Goal: Task Accomplishment & Management: Complete application form

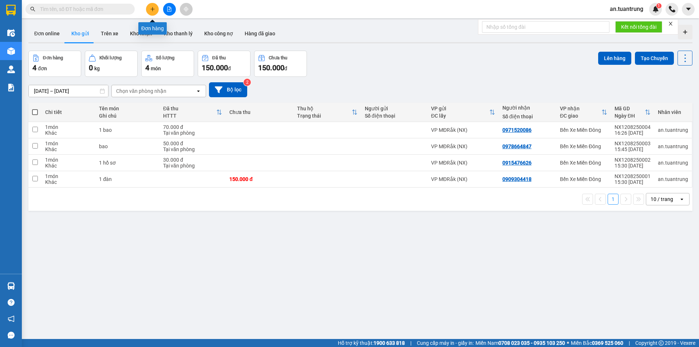
click at [152, 7] on icon "plus" at bounding box center [152, 9] width 5 height 5
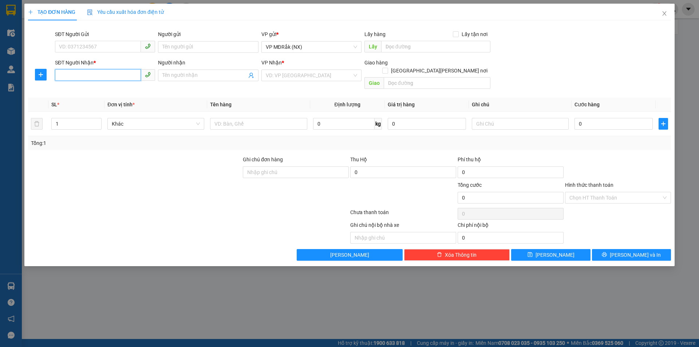
click at [68, 76] on input "SĐT Người Nhận *" at bounding box center [98, 75] width 86 height 12
click at [94, 75] on input "SĐT Người Nhận *" at bounding box center [98, 75] width 86 height 12
click at [88, 86] on div "0979085879" at bounding box center [104, 90] width 91 height 8
type input "0979085879"
type input "ĐẤT [DEMOGRAPHIC_DATA]"
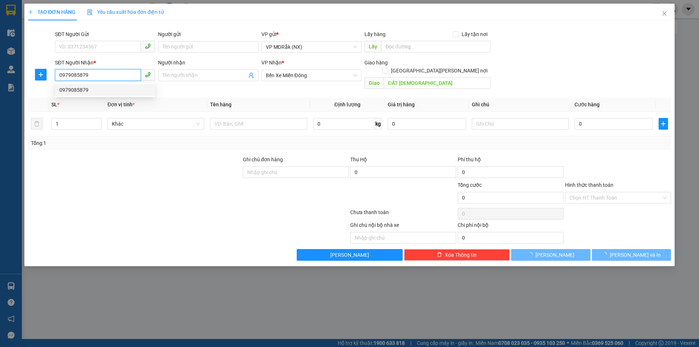
type input "50.000"
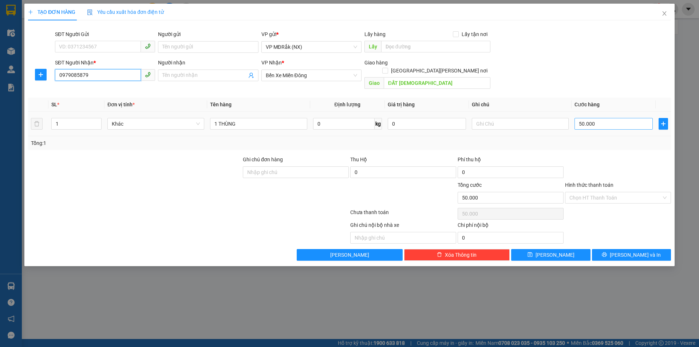
type input "0979085879"
click at [603, 118] on input "50.000" at bounding box center [614, 124] width 78 height 12
type input "0"
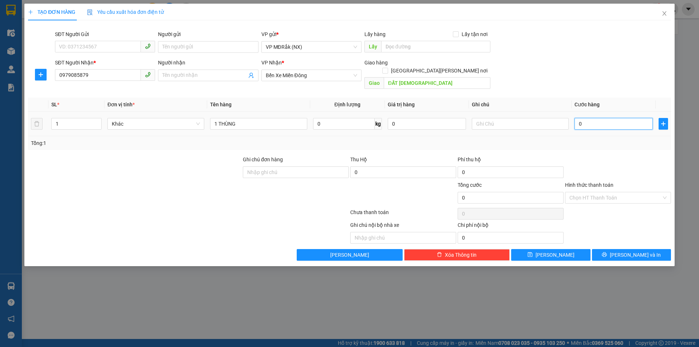
type input "1"
type input "01"
type input "10"
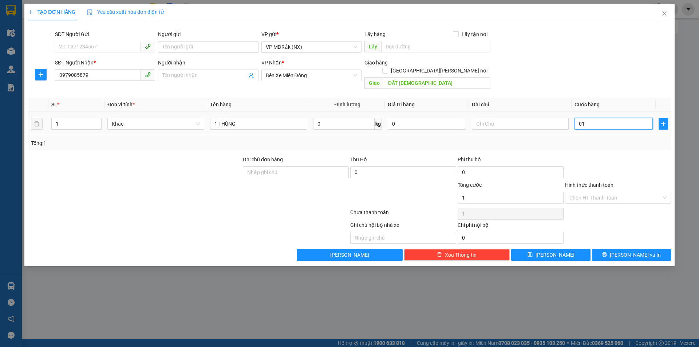
type input "010"
type input "100"
type input "0.100"
type input "1.000"
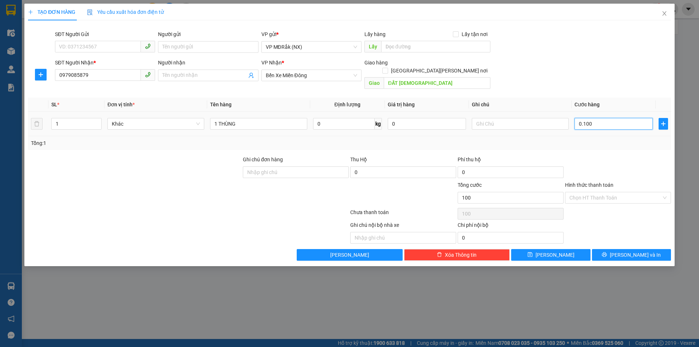
type input "1.000"
type input "01.000"
type input "10.000"
type input "010.000"
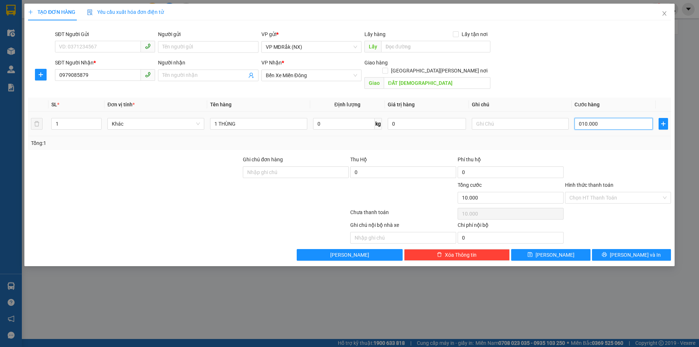
type input "100.000"
click at [621, 251] on button "[PERSON_NAME] và In" at bounding box center [631, 255] width 79 height 12
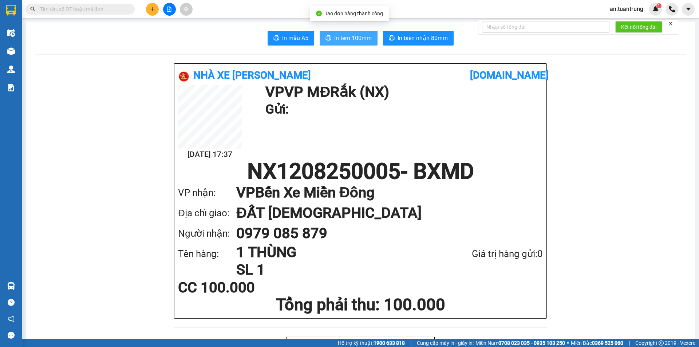
click at [345, 38] on span "In tem 100mm" at bounding box center [353, 38] width 38 height 9
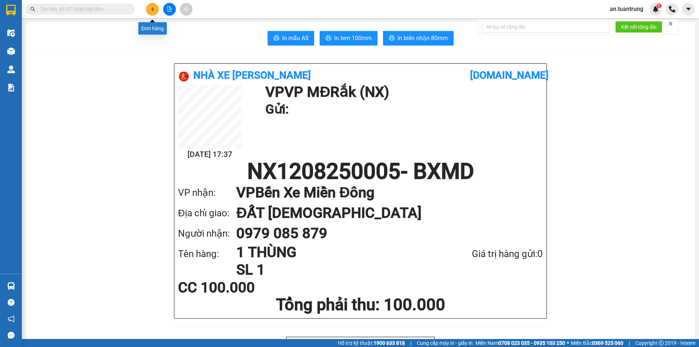
click at [149, 9] on button at bounding box center [152, 9] width 13 height 13
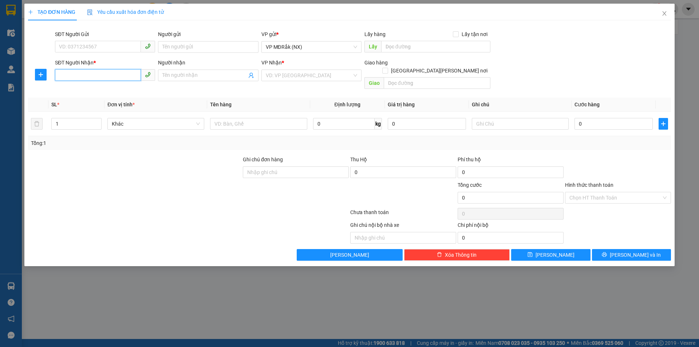
click at [96, 74] on input "SĐT Người Nhận *" at bounding box center [98, 75] width 86 height 12
click at [77, 74] on input "0979731491" at bounding box center [98, 75] width 86 height 12
type input "0979371491"
click at [79, 91] on div "0979371491" at bounding box center [104, 90] width 91 height 8
type input "50.000"
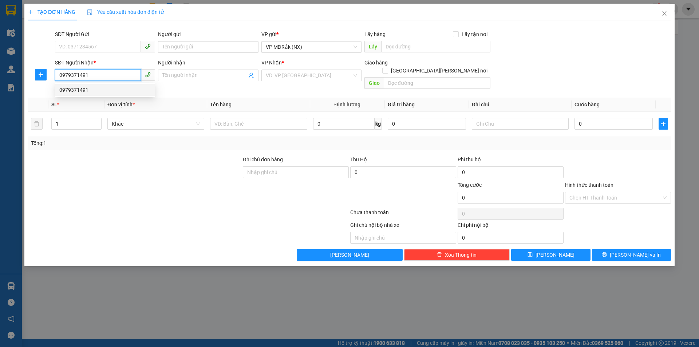
type input "50.000"
type input "0979371491"
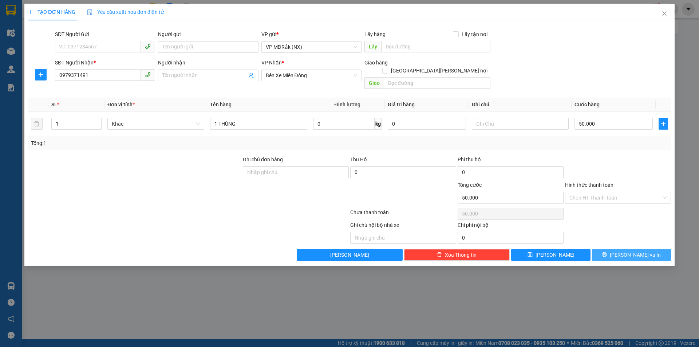
click at [628, 251] on span "[PERSON_NAME] và In" at bounding box center [635, 255] width 51 height 8
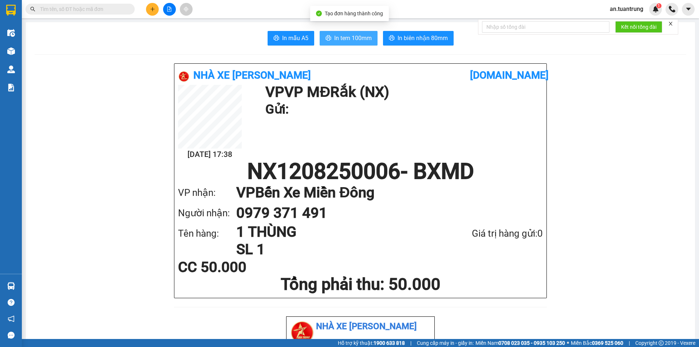
click at [347, 40] on span "In tem 100mm" at bounding box center [353, 38] width 38 height 9
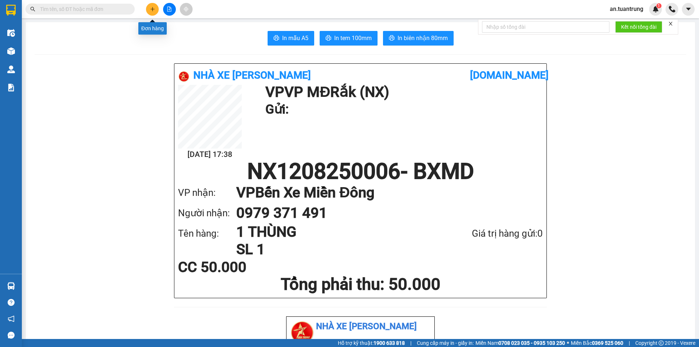
click at [156, 11] on button at bounding box center [152, 9] width 13 height 13
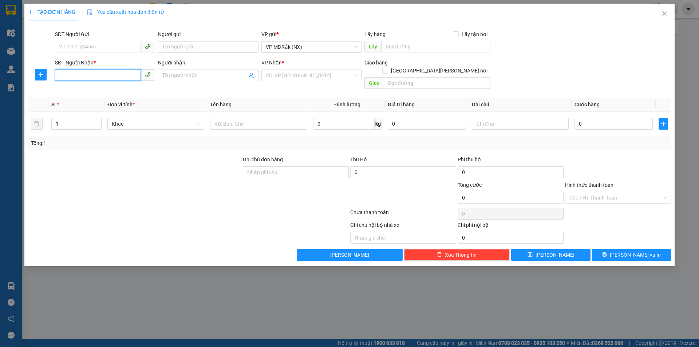
click at [83, 75] on input "SĐT Người Nhận *" at bounding box center [98, 75] width 86 height 12
type input "0913989203"
click at [247, 118] on input "text" at bounding box center [258, 124] width 97 height 12
click at [293, 76] on input "search" at bounding box center [309, 75] width 86 height 11
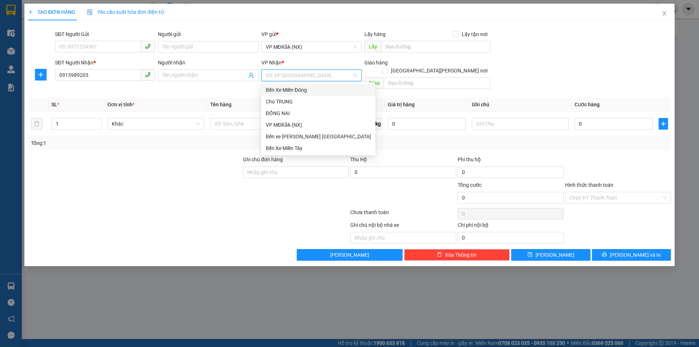
click at [296, 89] on div "Bến Xe Miền Đông" at bounding box center [318, 90] width 105 height 8
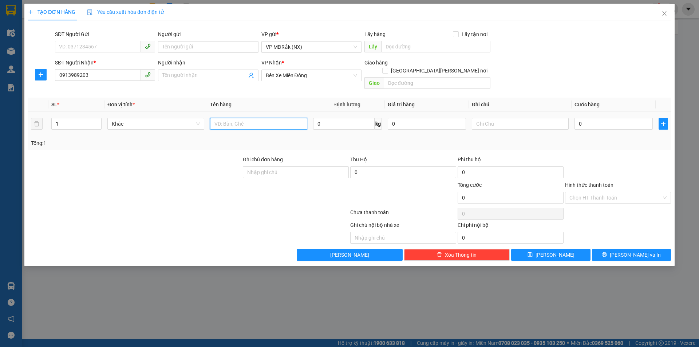
click at [251, 118] on input "text" at bounding box center [258, 124] width 97 height 12
type input "1 thung"
click at [585, 118] on input "0" at bounding box center [614, 124] width 78 height 12
type input "1"
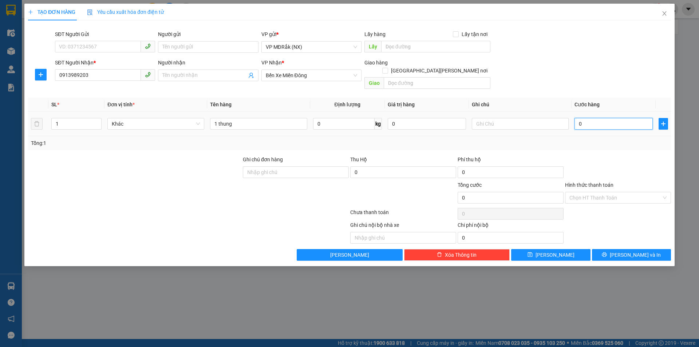
type input "1"
type input "10"
type input "100"
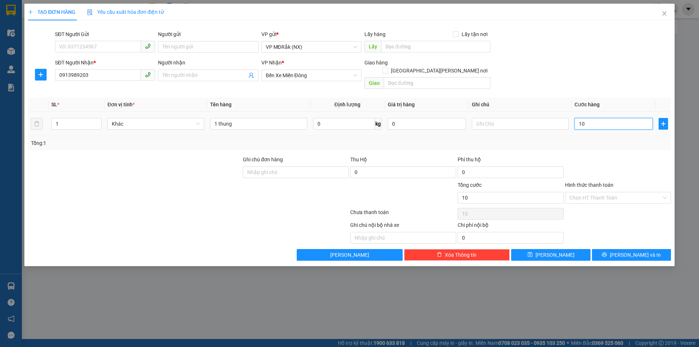
type input "100"
type input "1.000"
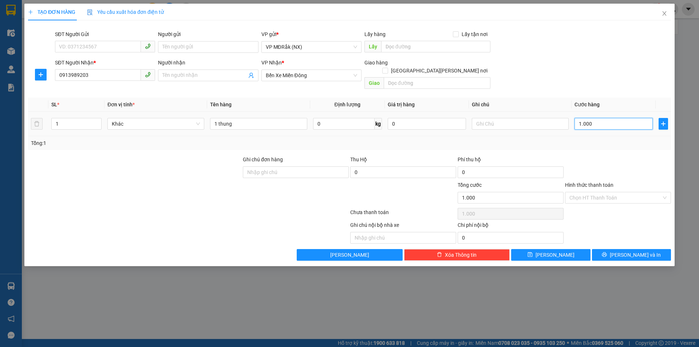
type input "10.000"
type input "100.000"
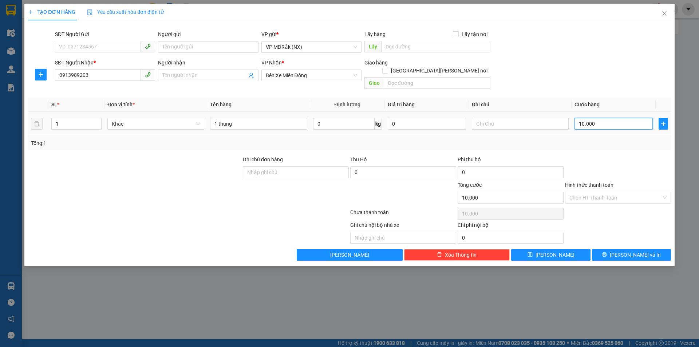
type input "100.000"
type input "1.000.000"
type input "100.000"
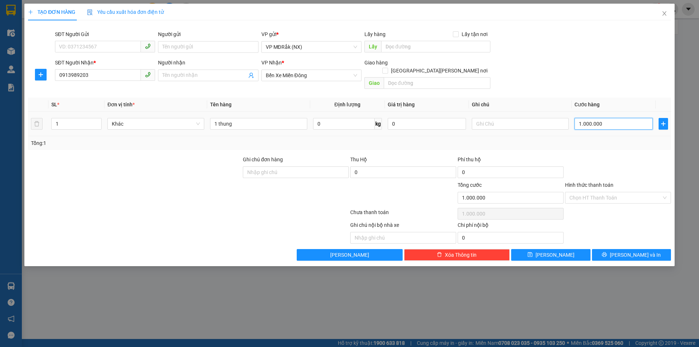
type input "100.000"
click at [629, 251] on span "[PERSON_NAME] và In" at bounding box center [635, 255] width 51 height 8
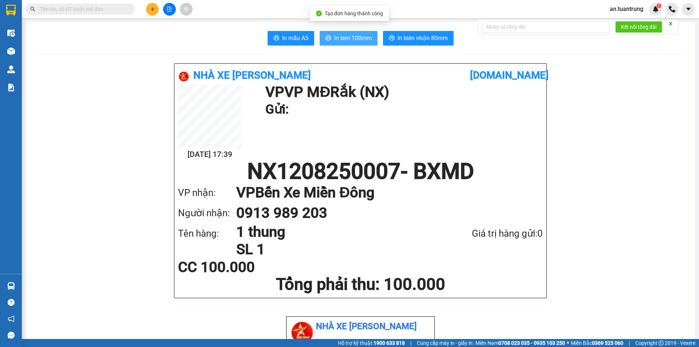
click at [356, 34] on span "In tem 100mm" at bounding box center [353, 38] width 38 height 9
click at [150, 13] on button at bounding box center [152, 9] width 13 height 13
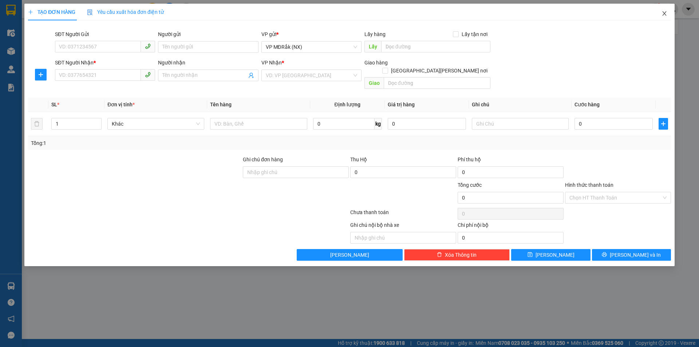
click at [663, 15] on icon "close" at bounding box center [665, 14] width 6 height 6
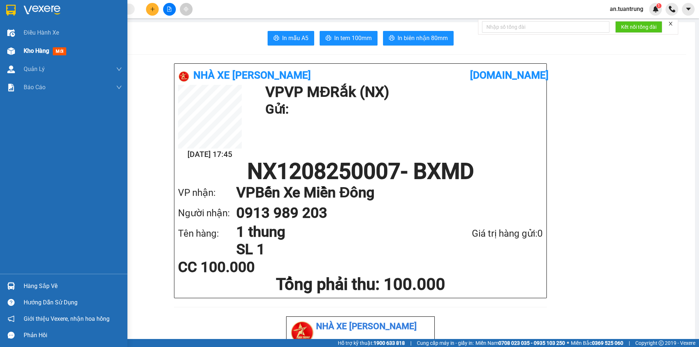
click at [36, 51] on span "Kho hàng" at bounding box center [37, 50] width 26 height 7
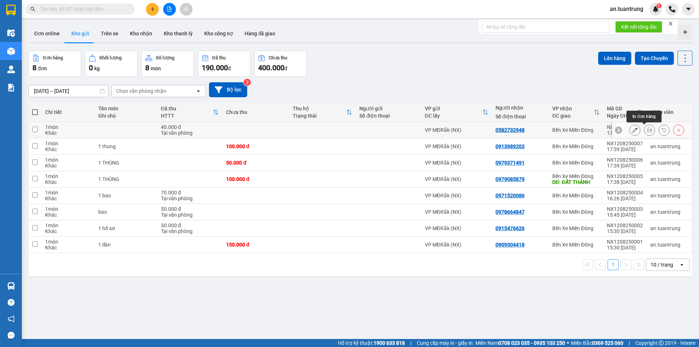
click at [647, 130] on icon at bounding box center [649, 130] width 5 height 5
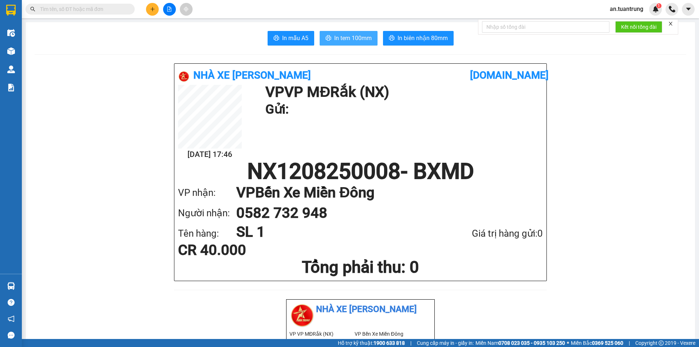
click at [334, 39] on span "In tem 100mm" at bounding box center [353, 38] width 38 height 9
click at [92, 9] on input "text" at bounding box center [83, 9] width 86 height 8
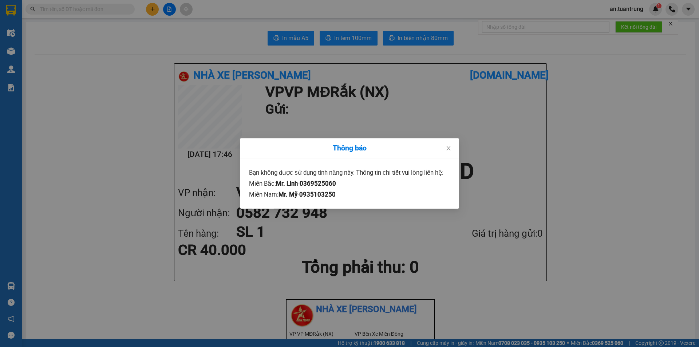
click at [76, 76] on div "Thông báo Bạn không được [PERSON_NAME] [PERSON_NAME] [PERSON_NAME]. Thông tin […" at bounding box center [349, 173] width 699 height 347
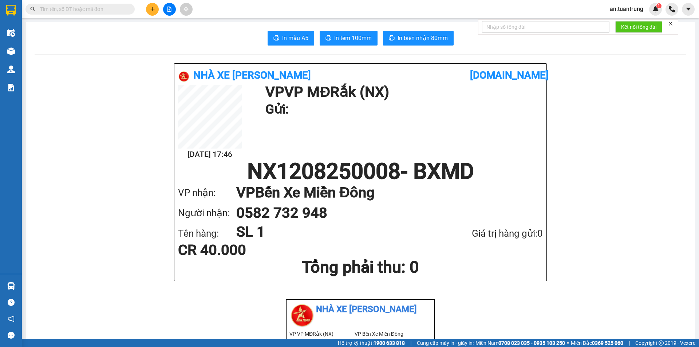
drag, startPoint x: 145, startPoint y: 9, endPoint x: 150, endPoint y: 11, distance: 5.3
click at [145, 9] on div at bounding box center [169, 9] width 55 height 13
click at [151, 12] on button at bounding box center [152, 9] width 13 height 13
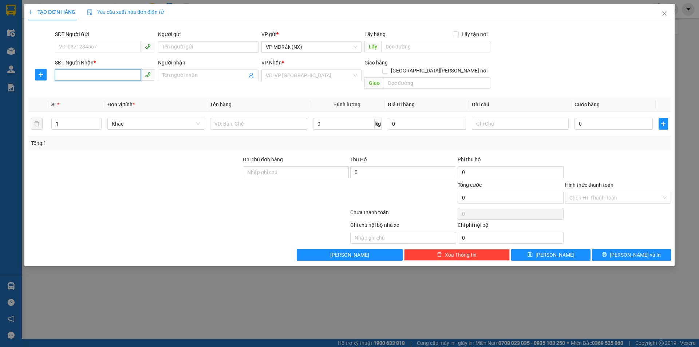
click at [82, 72] on input "SĐT Người Nhận *" at bounding box center [98, 75] width 86 height 12
type input "0943824041"
click at [104, 92] on div "0943824041" at bounding box center [104, 90] width 91 height 8
type input "AN SƯƠNG"
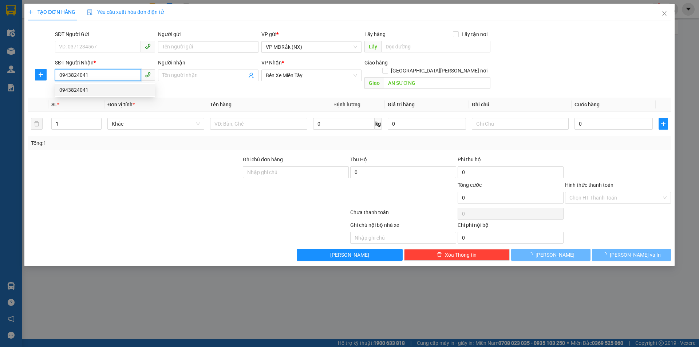
type input "100.000"
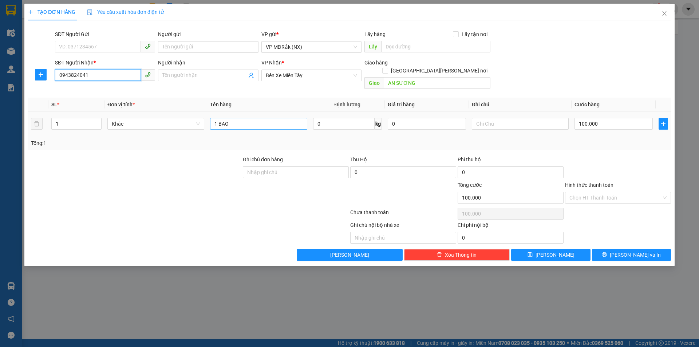
type input "0943824041"
click at [248, 118] on input "1 BAO" at bounding box center [258, 124] width 97 height 12
type input "1 thùng"
click at [596, 118] on input "100.000" at bounding box center [614, 124] width 78 height 12
type input "8"
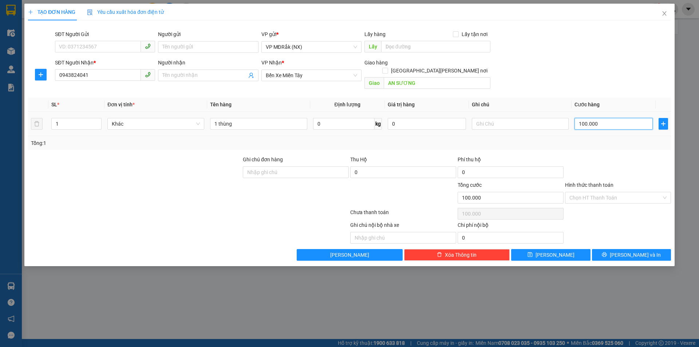
type input "8"
type input "80"
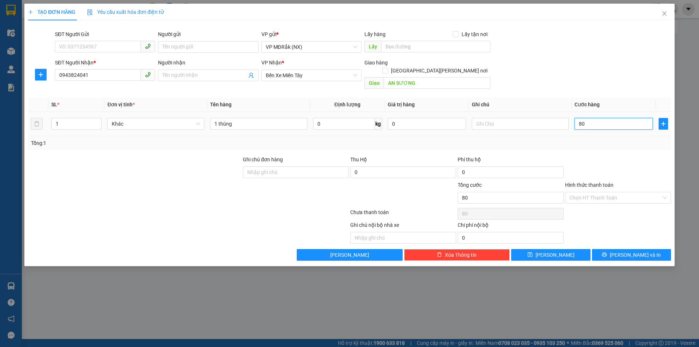
type input "800"
type input "8.000"
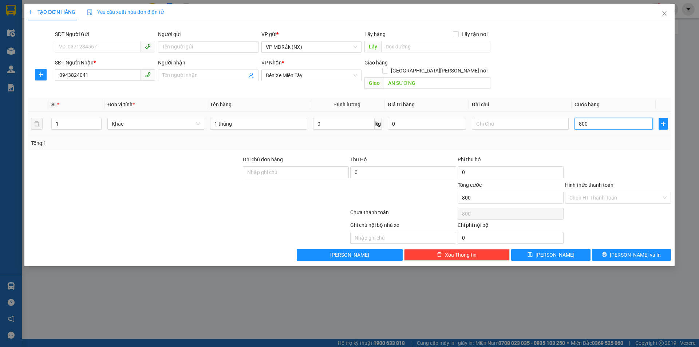
type input "8.000"
type input "80.000"
click at [596, 192] on input "Hình thức thanh toán" at bounding box center [616, 197] width 92 height 11
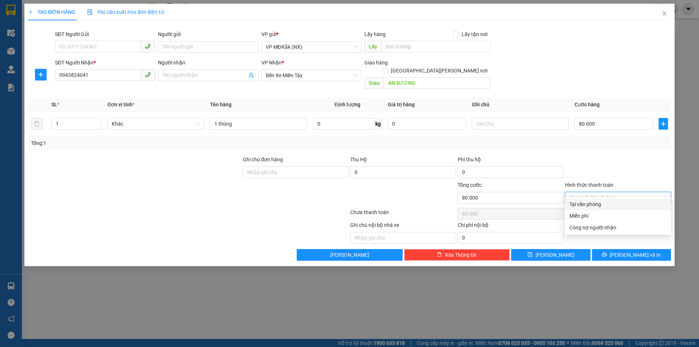
click at [593, 206] on div "Tại văn phòng" at bounding box center [618, 204] width 97 height 8
type input "0"
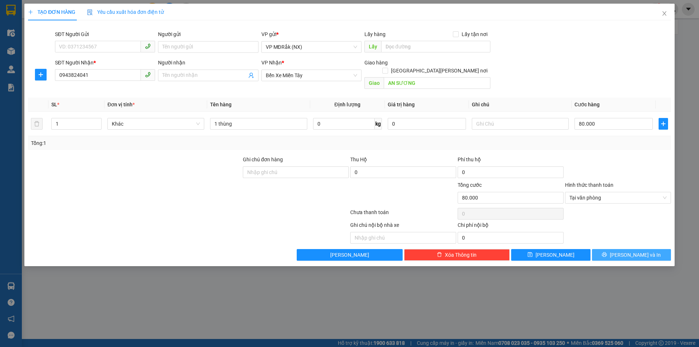
click at [608, 249] on button "[PERSON_NAME] và In" at bounding box center [631, 255] width 79 height 12
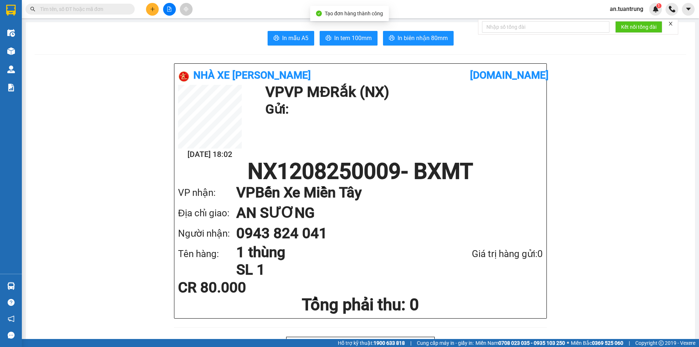
click at [348, 34] on span "In tem 100mm" at bounding box center [353, 38] width 38 height 9
